Goal: Task Accomplishment & Management: Complete application form

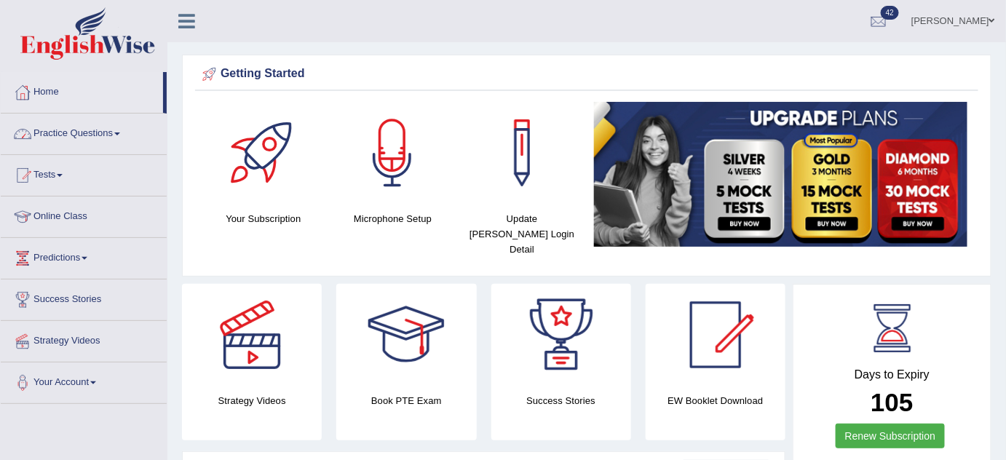
click at [58, 127] on link "Practice Questions" at bounding box center [84, 132] width 166 height 36
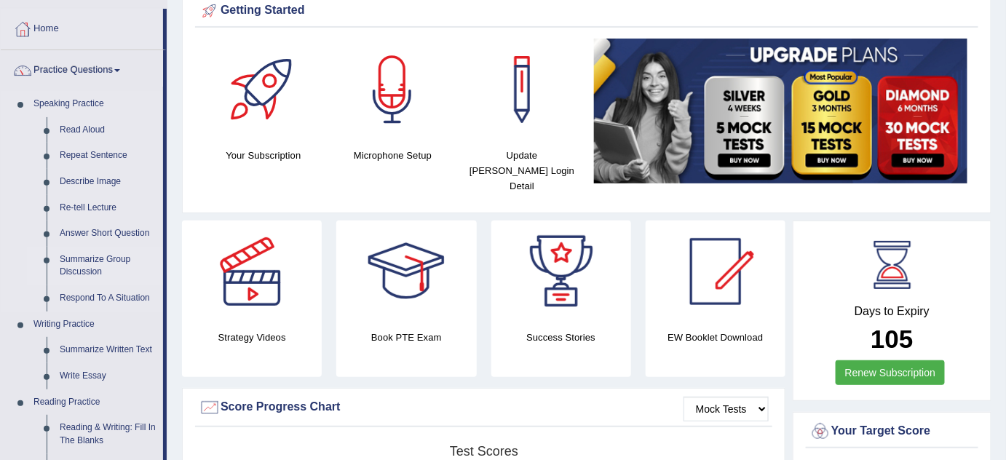
scroll to position [132, 0]
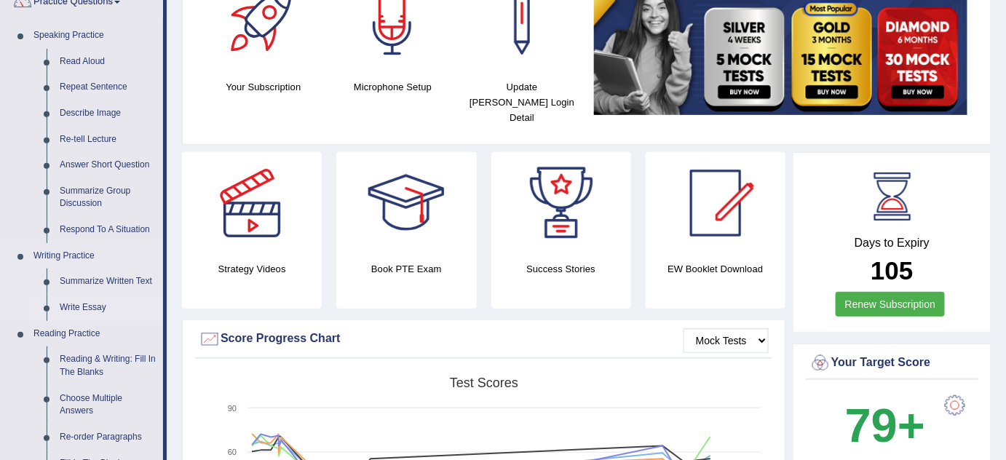
click at [66, 308] on link "Write Essay" at bounding box center [108, 308] width 110 height 26
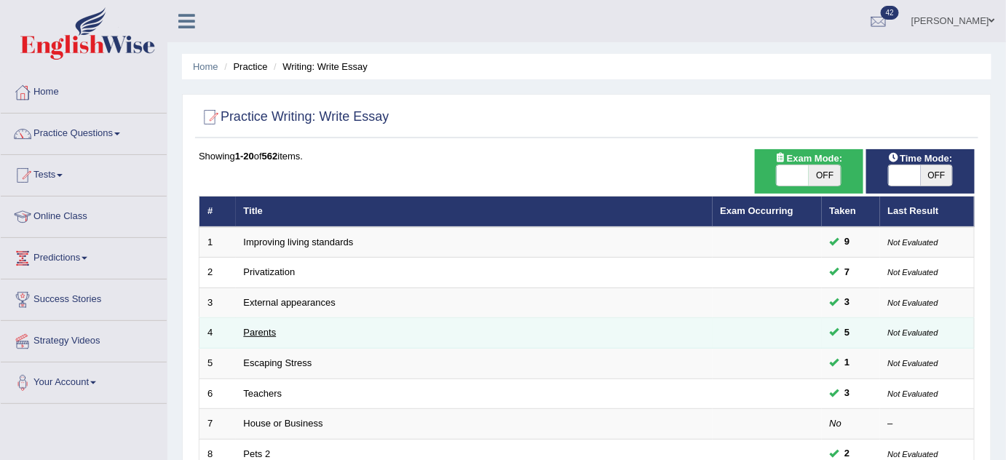
click at [271, 333] on link "Parents" at bounding box center [260, 332] width 33 height 11
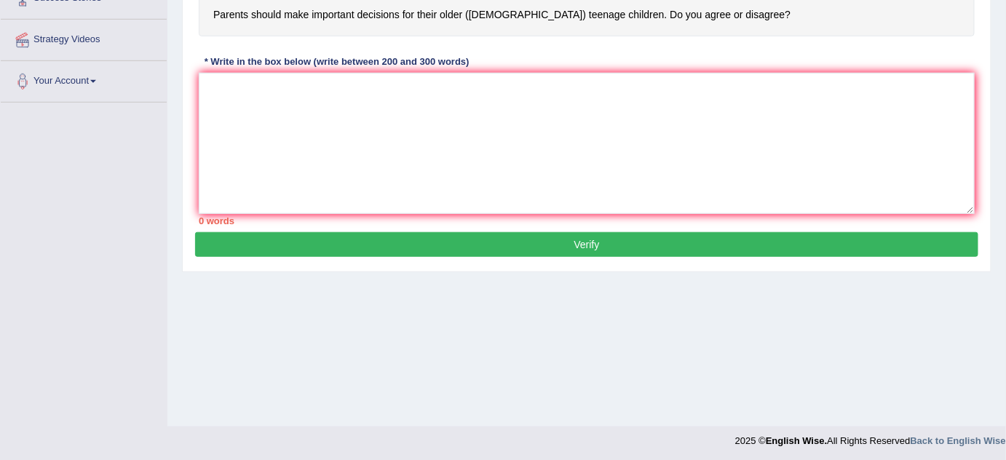
scroll to position [304, 0]
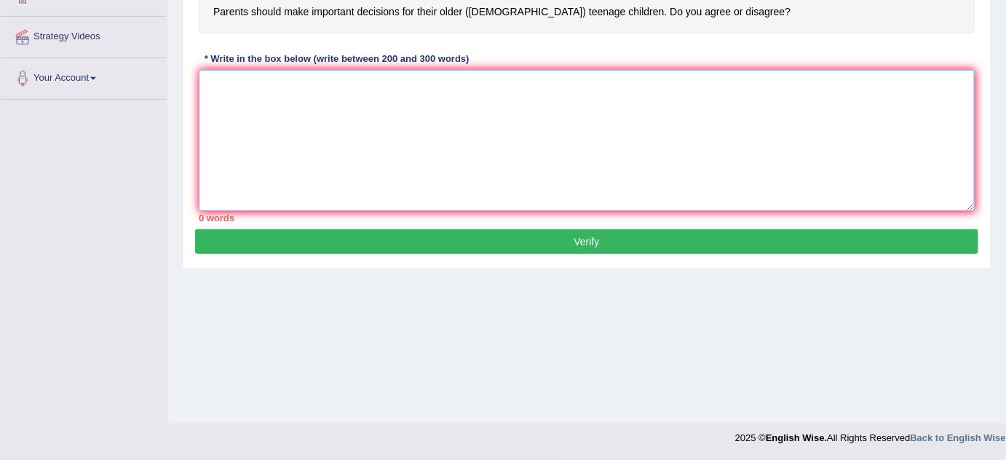
click at [380, 159] on textarea at bounding box center [587, 140] width 776 height 141
paste textarea "One of the (primary advantages/ main causes / major problems) of (essay topic) …"
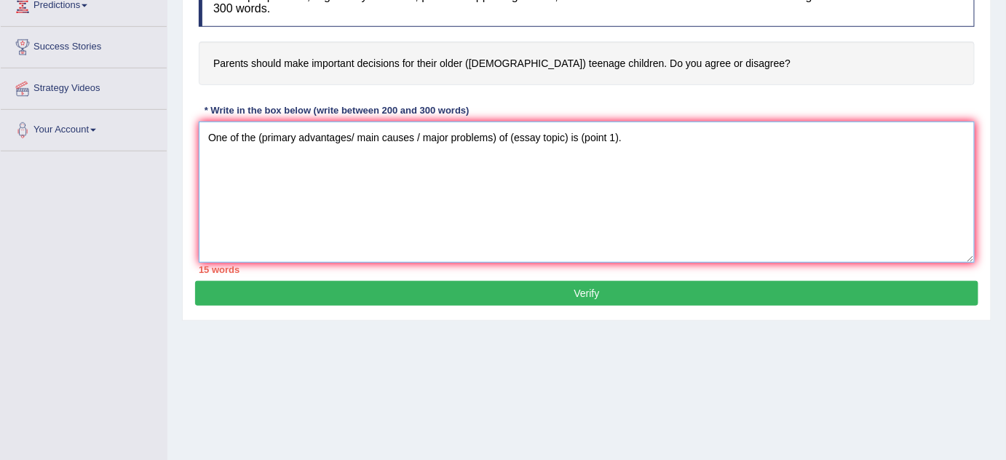
scroll to position [172, 0]
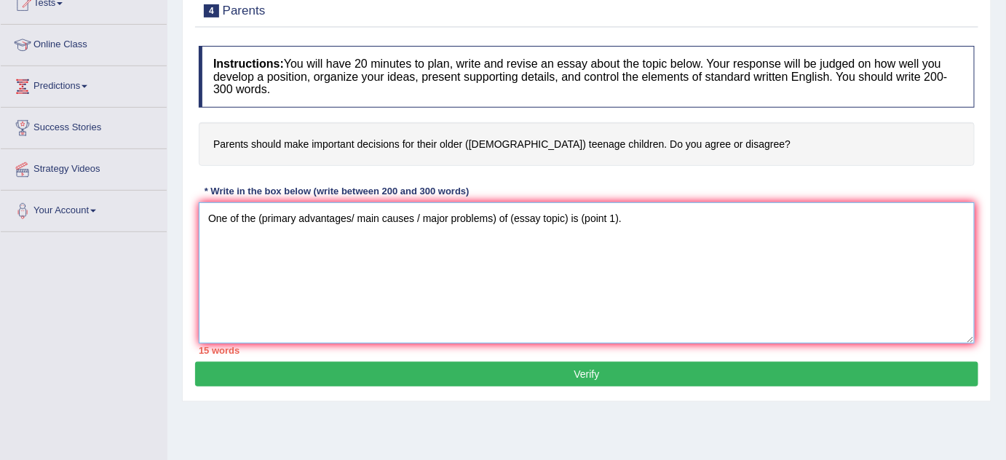
drag, startPoint x: 351, startPoint y: 213, endPoint x: 495, endPoint y: 221, distance: 143.5
click at [495, 221] on textarea "One of the (primary advantages/ main causes / major problems) of (essay topic) …" at bounding box center [587, 272] width 776 height 141
click at [263, 217] on textarea "One of the (primary advantages of (essay topic) is (point 1)." at bounding box center [587, 272] width 776 height 141
drag, startPoint x: 362, startPoint y: 215, endPoint x: 419, endPoint y: 236, distance: 61.2
click at [419, 236] on textarea "One of the primary advantages of (essay topic) is (point 1)." at bounding box center [587, 272] width 776 height 141
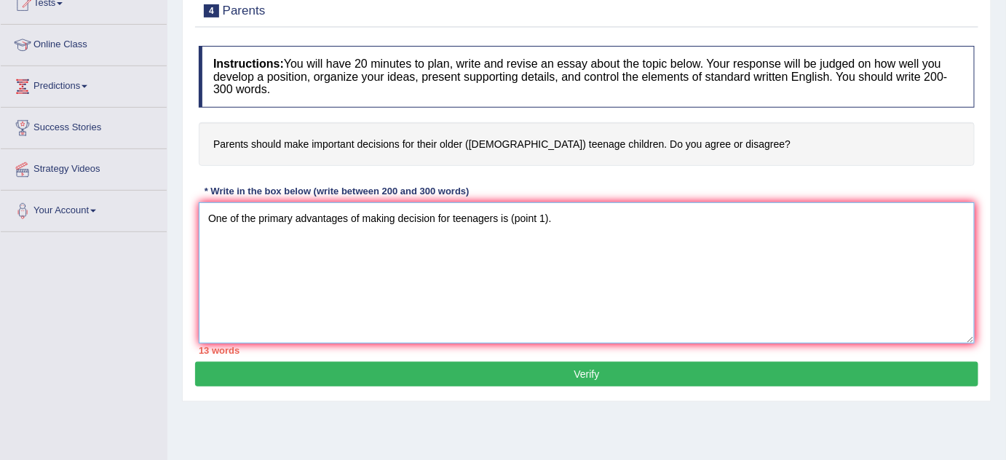
drag, startPoint x: 509, startPoint y: 217, endPoint x: 571, endPoint y: 218, distance: 62.6
click at [571, 218] on textarea "One of the primary advantages of making decision for teenagers is (point 1)." at bounding box center [587, 272] width 776 height 141
drag, startPoint x: 665, startPoint y: 211, endPoint x: 211, endPoint y: 182, distance: 455.0
click at [211, 182] on div "Instructions: You will have 20 minutes to plan, write and revise an essay about…" at bounding box center [586, 200] width 783 height 323
click at [210, 184] on div "* Write in the box below (write between 200 and 300 words)" at bounding box center [337, 191] width 276 height 14
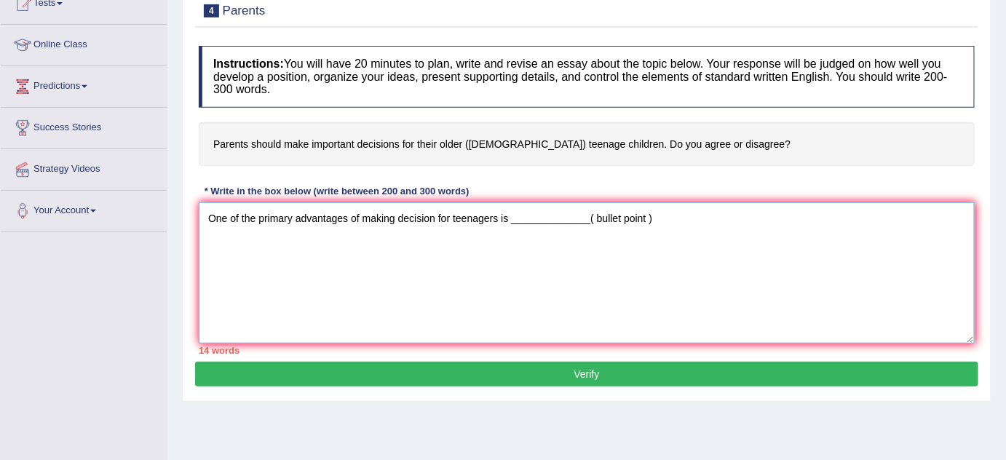
click at [658, 224] on textarea "One of the primary advantages of making decision for teenagers is _____________…" at bounding box center [587, 272] width 776 height 141
click at [646, 229] on textarea "One of the primary advantages of making decision for teenagers is _____________…" at bounding box center [587, 272] width 776 height 141
click at [661, 219] on textarea "One of the primary advantages of making decision for teenagers is _____________…" at bounding box center [587, 272] width 776 height 141
paste textarea "One of the primary advantages of making decision for teenagers is _____________…"
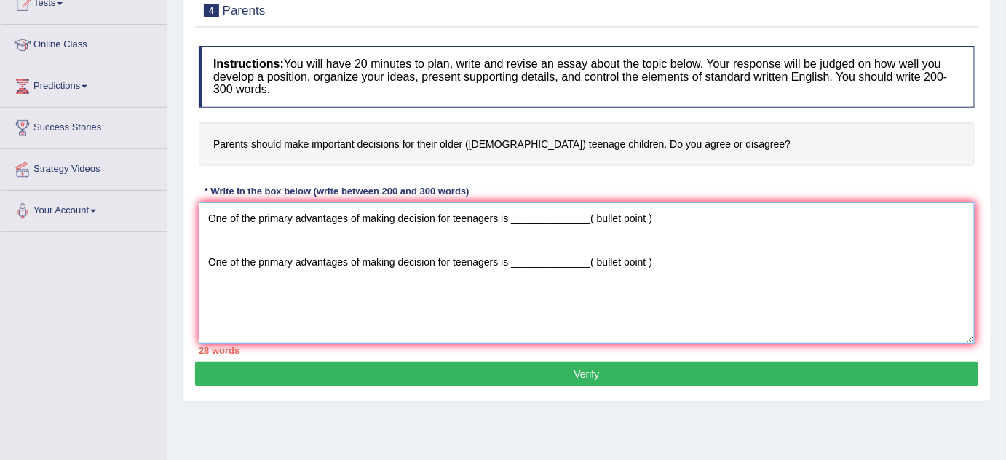
drag, startPoint x: 509, startPoint y: 259, endPoint x: 691, endPoint y: 266, distance: 181.4
click at [689, 266] on textarea "One of the primary advantages of making decision for teenagers is _____________…" at bounding box center [587, 272] width 776 height 141
drag, startPoint x: 507, startPoint y: 263, endPoint x: 528, endPoint y: 263, distance: 21.1
click at [528, 263] on textarea "One of the primary advantages of making decision for teenagers is _____________…" at bounding box center [587, 272] width 776 height 141
click at [536, 262] on textarea "One of the primary advantages of making decision for teenagers is _____________…" at bounding box center [587, 272] width 776 height 141
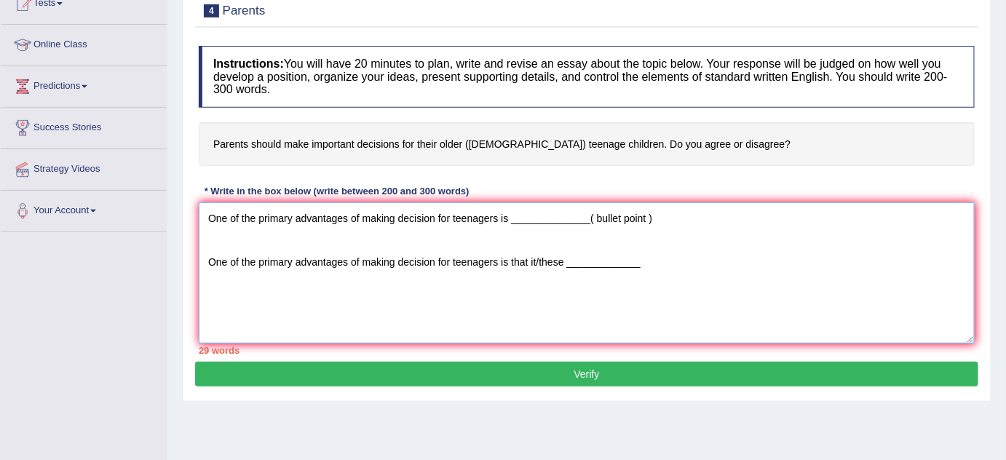
drag, startPoint x: 560, startPoint y: 262, endPoint x: 531, endPoint y: 261, distance: 29.8
click at [531, 261] on textarea "One of the primary advantages of making decision for teenagers is _____________…" at bounding box center [587, 272] width 776 height 141
click at [207, 253] on textarea "One of the primary advantages of making decision for teenagers is _____________…" at bounding box center [587, 272] width 776 height 141
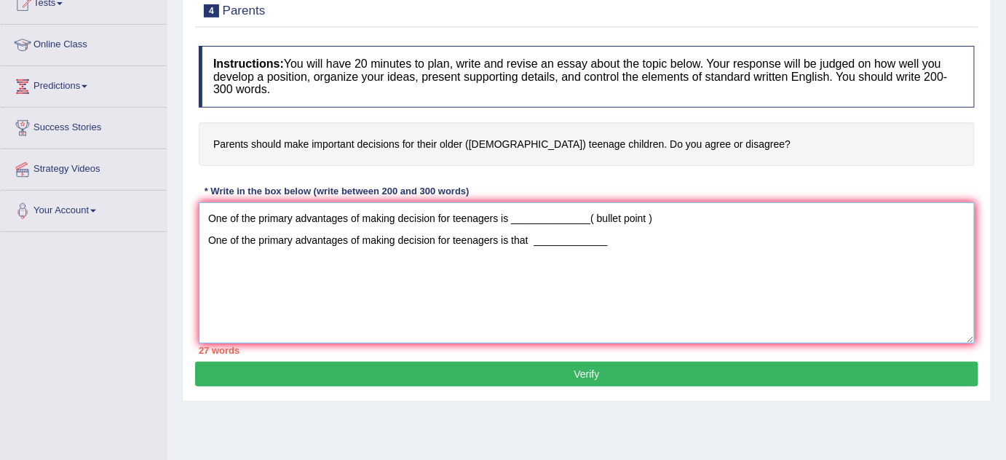
drag, startPoint x: 203, startPoint y: 212, endPoint x: 656, endPoint y: 281, distance: 457.8
click at [656, 281] on textarea "One of the primary advantages of making decision for teenagers is _____________…" at bounding box center [587, 272] width 776 height 141
click at [656, 279] on textarea "One of the primary advantages of making decision for teenagers is _____________…" at bounding box center [587, 272] width 776 height 141
paste textarea "One of the primary advantages of making decision for teenagers is _____________…"
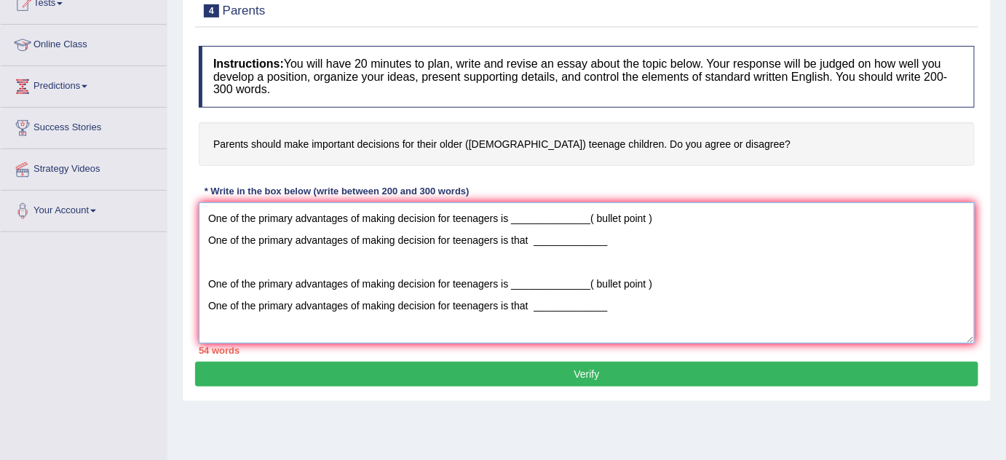
drag, startPoint x: 508, startPoint y: 279, endPoint x: 758, endPoint y: 277, distance: 249.6
click at [755, 288] on textarea "One of the primary advantages of making decision for teenagers is _____________…" at bounding box center [587, 272] width 776 height 141
click at [584, 287] on textarea "One of the primary advantages of making decision for teenagers is _____________…" at bounding box center [587, 272] width 776 height 141
click at [520, 281] on textarea "One of the primary advantages of making decision for teenagers is _____________…" at bounding box center [587, 272] width 776 height 141
drag, startPoint x: 516, startPoint y: 279, endPoint x: 667, endPoint y: 283, distance: 151.4
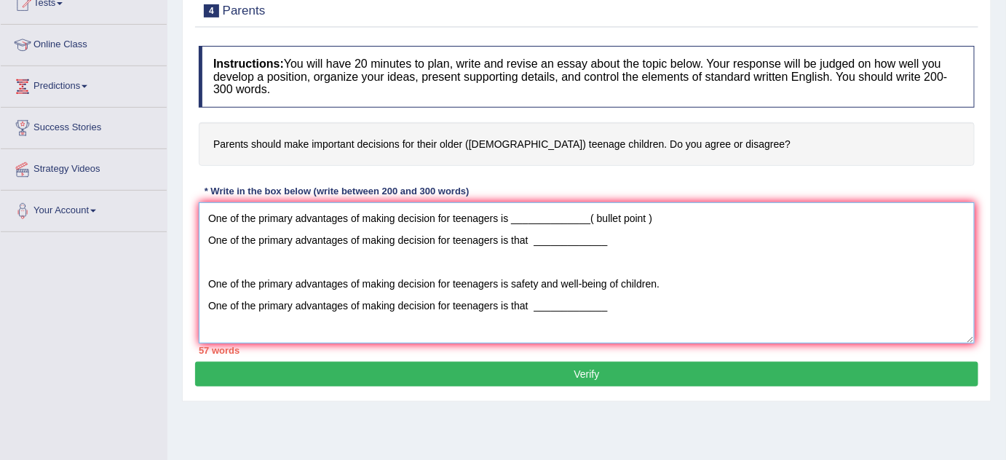
click at [667, 283] on textarea "One of the primary advantages of making decision for teenagers is _____________…" at bounding box center [587, 272] width 776 height 141
drag, startPoint x: 529, startPoint y: 306, endPoint x: 620, endPoint y: 304, distance: 91.0
click at [620, 304] on textarea "One of the primary advantages of making decision for teenagers is _____________…" at bounding box center [587, 272] width 776 height 141
paste textarea "safety and well-being of children."
click at [531, 303] on textarea "One of the primary advantages of making decision for teenagers is _____________…" at bounding box center [587, 272] width 776 height 141
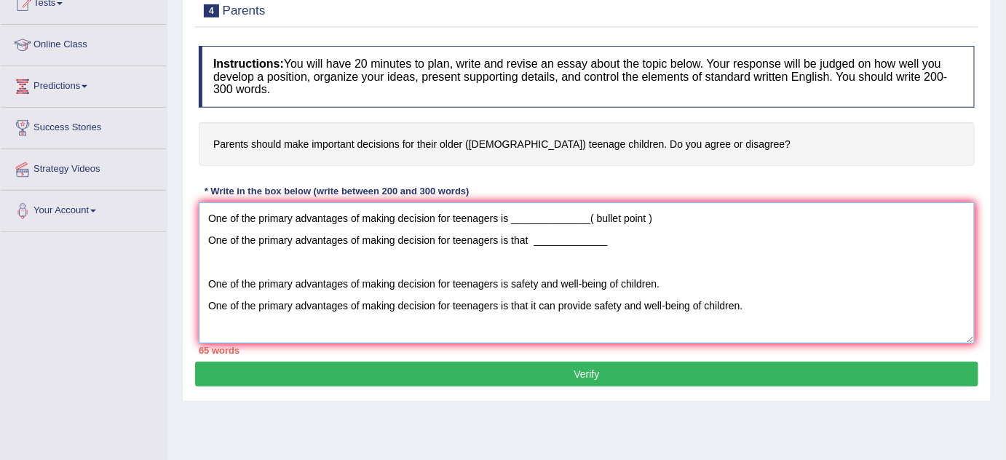
drag, startPoint x: 528, startPoint y: 299, endPoint x: 589, endPoint y: 301, distance: 61.2
click at [589, 301] on textarea "One of the primary advantages of making decision for teenagers is _____________…" at bounding box center [587, 272] width 776 height 141
click at [657, 317] on textarea "One of the primary advantages of making decision for teenagers is _____________…" at bounding box center [587, 272] width 776 height 141
drag, startPoint x: 549, startPoint y: 298, endPoint x: 758, endPoint y: 300, distance: 208.9
click at [758, 300] on textarea "One of the primary advantages of making decision for teenagers is _____________…" at bounding box center [587, 272] width 776 height 141
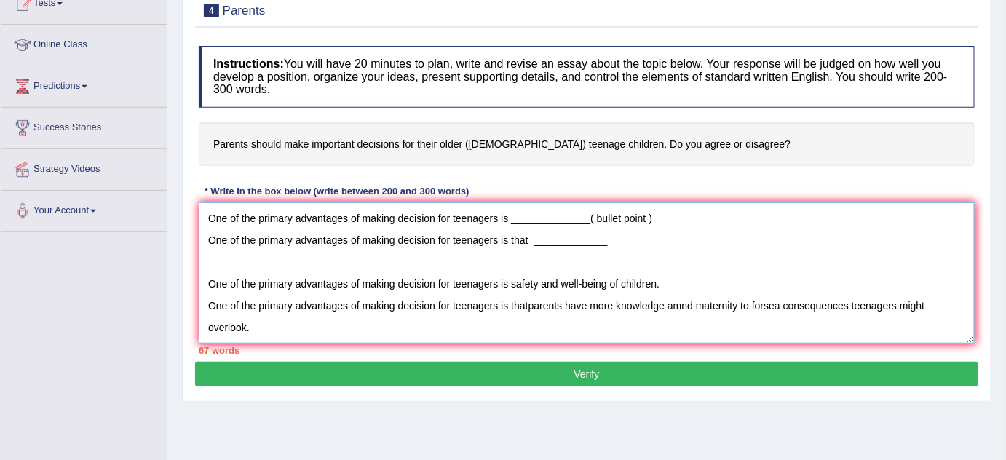
click at [526, 302] on textarea "One of the primary advantages of making decision for teenagers is _____________…" at bounding box center [587, 272] width 776 height 141
drag, startPoint x: 532, startPoint y: 307, endPoint x: 1004, endPoint y: 311, distance: 472.3
click at [1004, 311] on div "Home Practice Writing: Write Essay Parents You have already given answer to thi…" at bounding box center [586, 192] width 838 height 728
click at [515, 303] on textarea "One of the primary advantages of making decision for teenagers is _____________…" at bounding box center [587, 272] width 776 height 141
drag, startPoint x: 515, startPoint y: 303, endPoint x: 533, endPoint y: 306, distance: 18.4
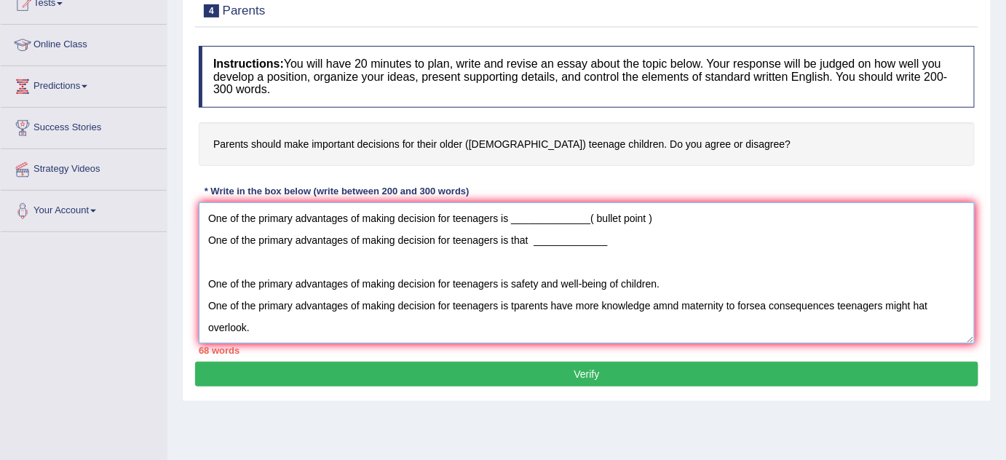
click at [533, 306] on textarea "One of the primary advantages of making decision for teenagers is _____________…" at bounding box center [587, 272] width 776 height 141
click at [579, 318] on textarea "One of the primary advantages of making decision for teenagers is _____________…" at bounding box center [587, 272] width 776 height 141
drag, startPoint x: 533, startPoint y: 302, endPoint x: 360, endPoint y: 329, distance: 176.0
click at [360, 329] on textarea "One of the primary advantages of making decision for teenagers is _____________…" at bounding box center [587, 272] width 776 height 141
click at [365, 327] on textarea "One of the primary advantages of making decision for teenagers is _____________…" at bounding box center [587, 272] width 776 height 141
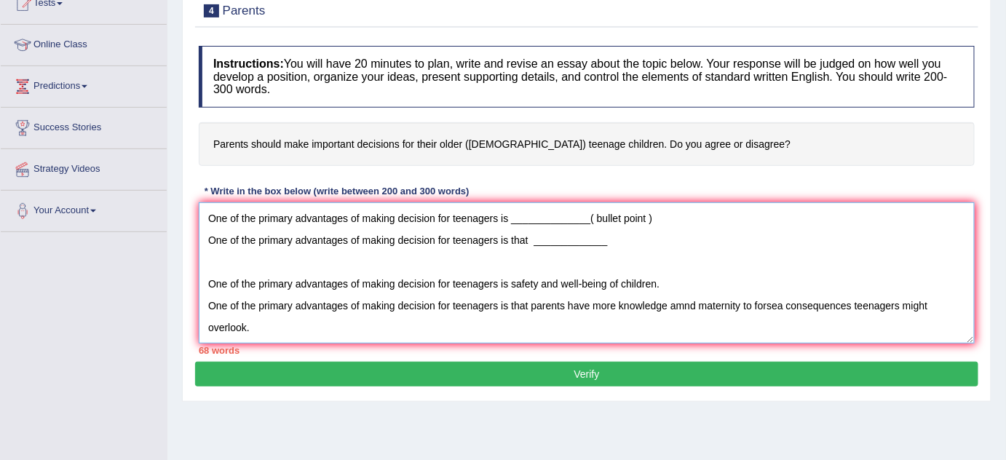
drag, startPoint x: 508, startPoint y: 215, endPoint x: 517, endPoint y: 224, distance: 12.9
click at [517, 224] on textarea "One of the primary advantages of making decision for teenagers is _____________…" at bounding box center [587, 272] width 776 height 141
drag, startPoint x: 631, startPoint y: 246, endPoint x: 190, endPoint y: 203, distance: 443.1
click at [191, 204] on div "Practice Writing: Write Essay 4 Parents Instructions: You will have 20 minutes …" at bounding box center [586, 185] width 809 height 433
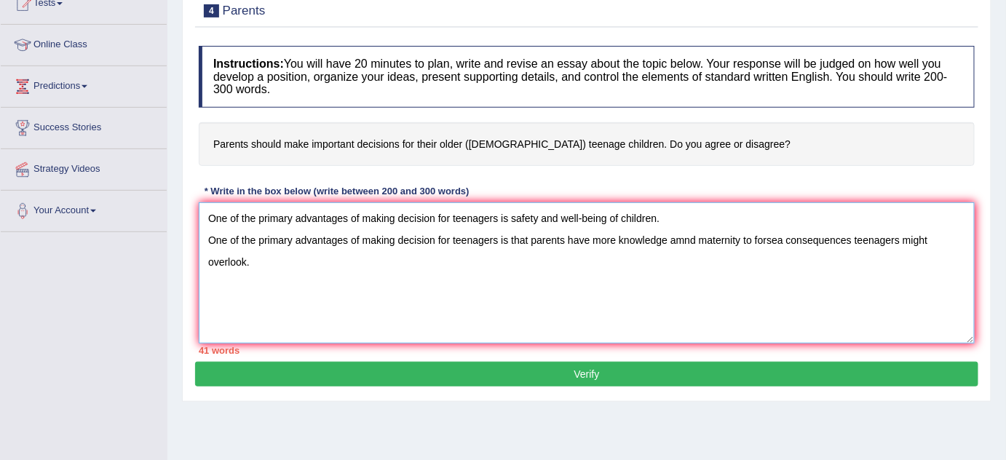
click at [204, 259] on textarea "One of the primary advantages of making decision for teenagers is safety and we…" at bounding box center [587, 272] width 776 height 141
click at [274, 271] on textarea "One of the primary advantages of making decision for teenagers is safety and we…" at bounding box center [587, 272] width 776 height 141
paste textarea "This is further supported by the fact that"
paste textarea "Ensures Safety and Well-being –"
drag, startPoint x: 390, startPoint y: 283, endPoint x: 531, endPoint y: 282, distance: 141.2
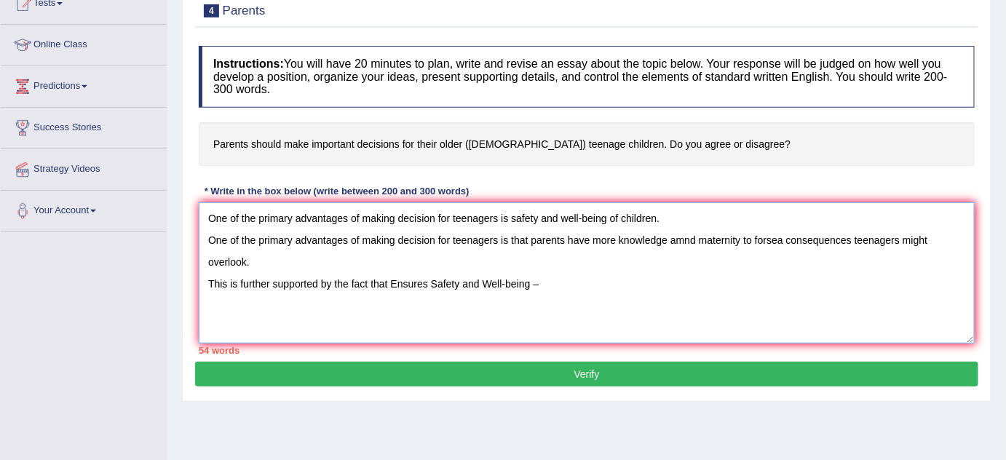
click at [531, 282] on textarea "One of the primary advantages of making decision for teenagers is safety and we…" at bounding box center [587, 272] width 776 height 141
click at [400, 288] on textarea "One of the primary advantages of making decision for teenagers is safety and we…" at bounding box center [587, 272] width 776 height 141
paste textarea "Parents can guide teens away from harmful or risky choices."
click at [394, 280] on textarea "One of the primary advantages of making decision for teenagers is safety and we…" at bounding box center [587, 272] width 776 height 141
drag, startPoint x: 388, startPoint y: 280, endPoint x: 667, endPoint y: 277, distance: 279.5
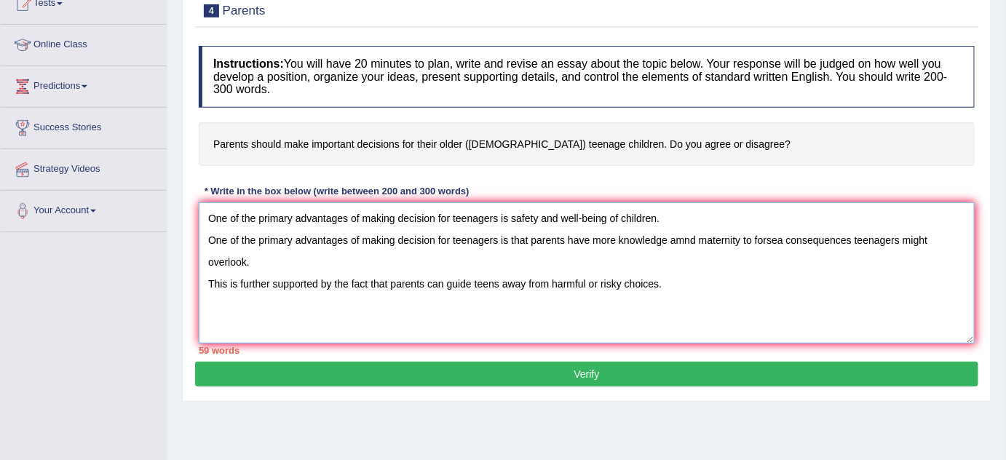
click at [667, 277] on textarea "One of the primary advantages of making decision for teenagers is safety and we…" at bounding box center [587, 272] width 776 height 141
click at [651, 285] on textarea "One of the primary advantages of making decision for teenagers is safety and we…" at bounding box center [587, 272] width 776 height 141
drag, startPoint x: 555, startPoint y: 277, endPoint x: 665, endPoint y: 279, distance: 110.6
click at [665, 280] on textarea "One of the primary advantages of making decision for teenagers is safety and we…" at bounding box center [587, 272] width 776 height 141
click at [665, 279] on textarea "One of the primary advantages of making decision for teenagers is safety and we…" at bounding box center [587, 272] width 776 height 141
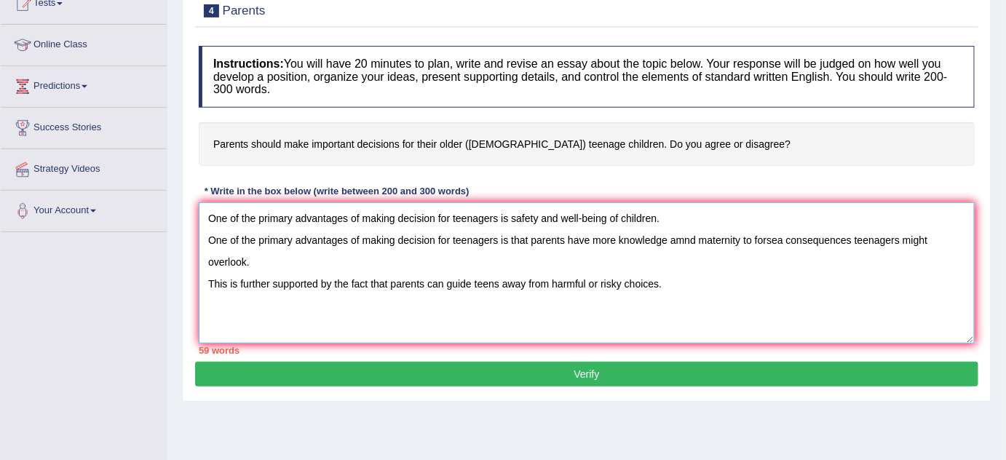
drag, startPoint x: 504, startPoint y: 281, endPoint x: 624, endPoint y: 281, distance: 119.3
click at [624, 281] on textarea "One of the primary advantages of making decision for teenagers is safety and we…" at bounding box center [587, 272] width 776 height 141
drag, startPoint x: 421, startPoint y: 279, endPoint x: 386, endPoint y: 275, distance: 34.4
click at [386, 275] on textarea "One of the primary advantages of making decision for teenagers is safety and we…" at bounding box center [587, 272] width 776 height 141
click at [691, 279] on textarea "One of the primary advantages of making decision for teenagers is safety and we…" at bounding box center [587, 272] width 776 height 141
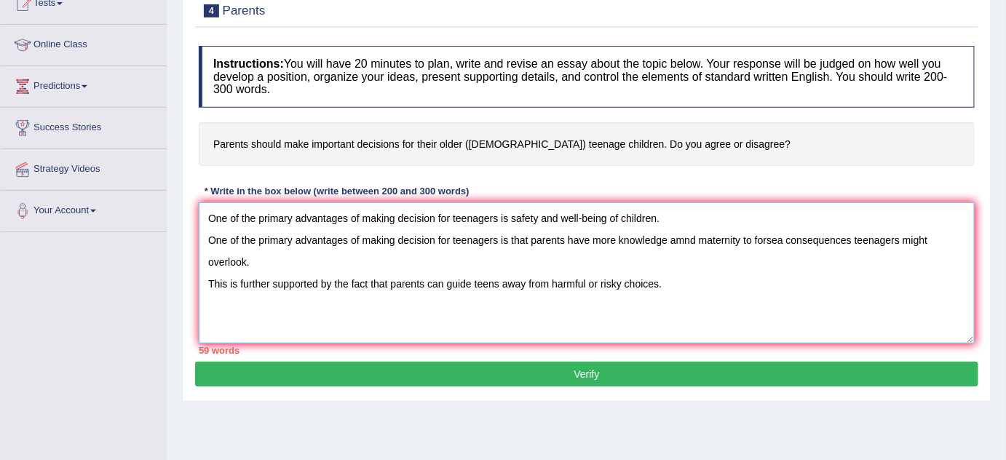
paste textarea "One significant (drawback / effect / solution) of (essay topic) is (point 1)."
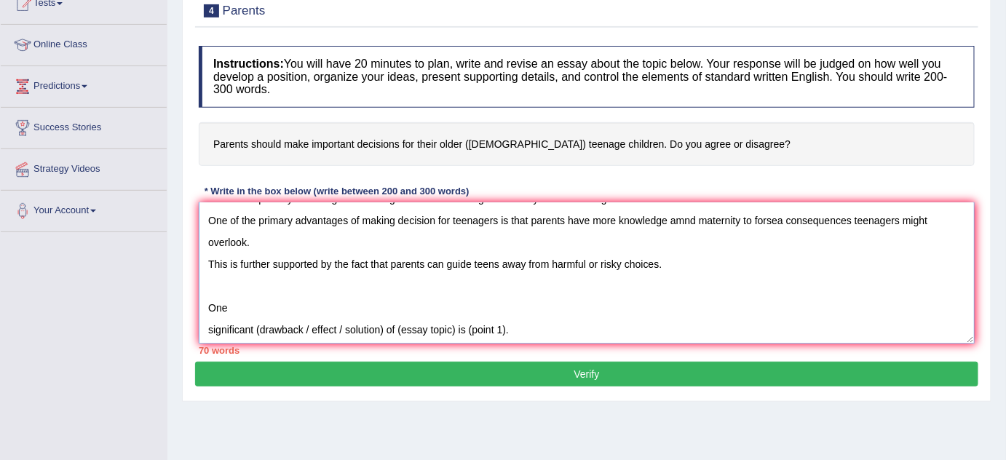
scroll to position [21, 0]
click at [208, 324] on textarea "One of the primary advantages of making decision for teenagers is safety and we…" at bounding box center [587, 272] width 776 height 141
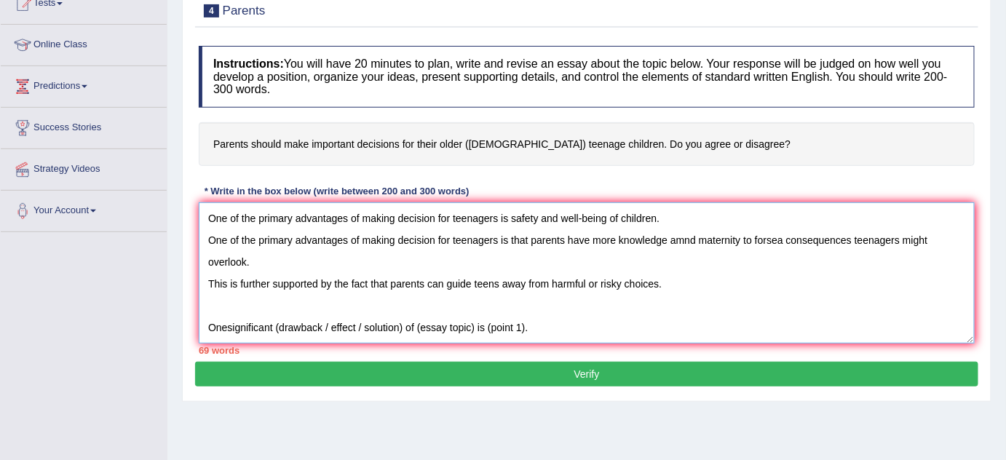
scroll to position [0, 0]
click at [279, 325] on textarea "One of the primary advantages of making decision for teenagers is safety and we…" at bounding box center [587, 272] width 776 height 141
drag, startPoint x: 323, startPoint y: 318, endPoint x: 401, endPoint y: 328, distance: 78.5
click at [401, 328] on textarea "One of the primary advantages of making decision for teenagers is safety and we…" at bounding box center [587, 272] width 776 height 141
drag, startPoint x: 408, startPoint y: 325, endPoint x: 453, endPoint y: 327, distance: 45.9
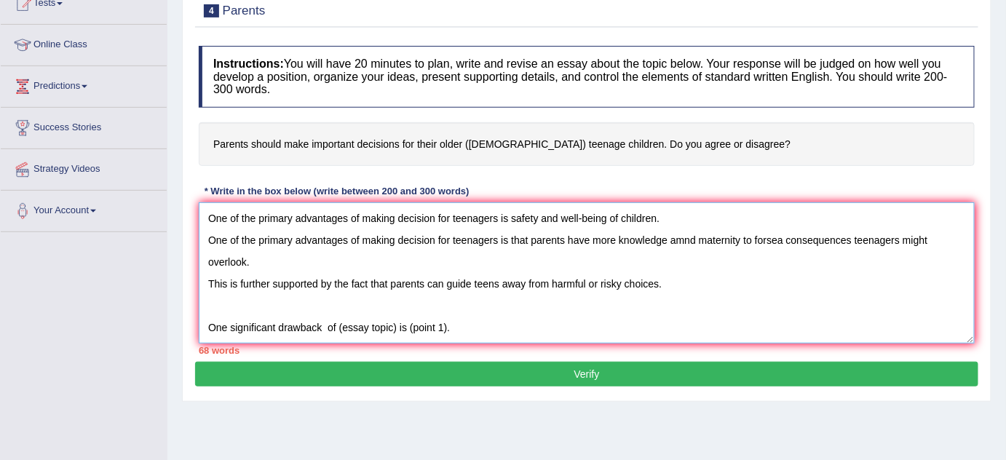
click at [451, 327] on textarea "One of the primary advantages of making decision for teenagers is safety and we…" at bounding box center [587, 272] width 776 height 141
type textarea "One of the primary advantages of making decision for teenagers is safety and we…"
